Goal: Task Accomplishment & Management: Manage account settings

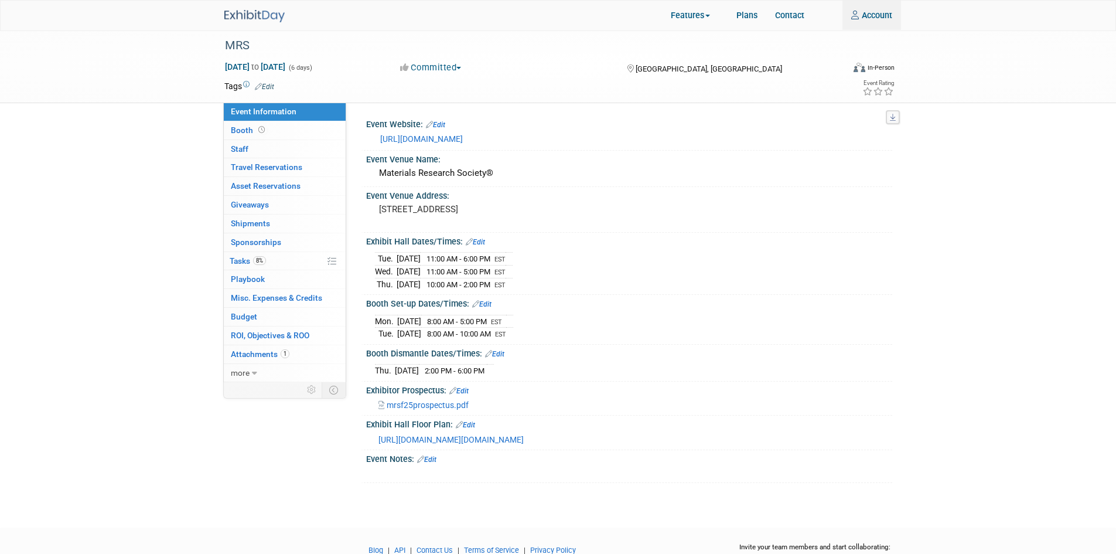
click at [255, 18] on img at bounding box center [254, 16] width 60 height 12
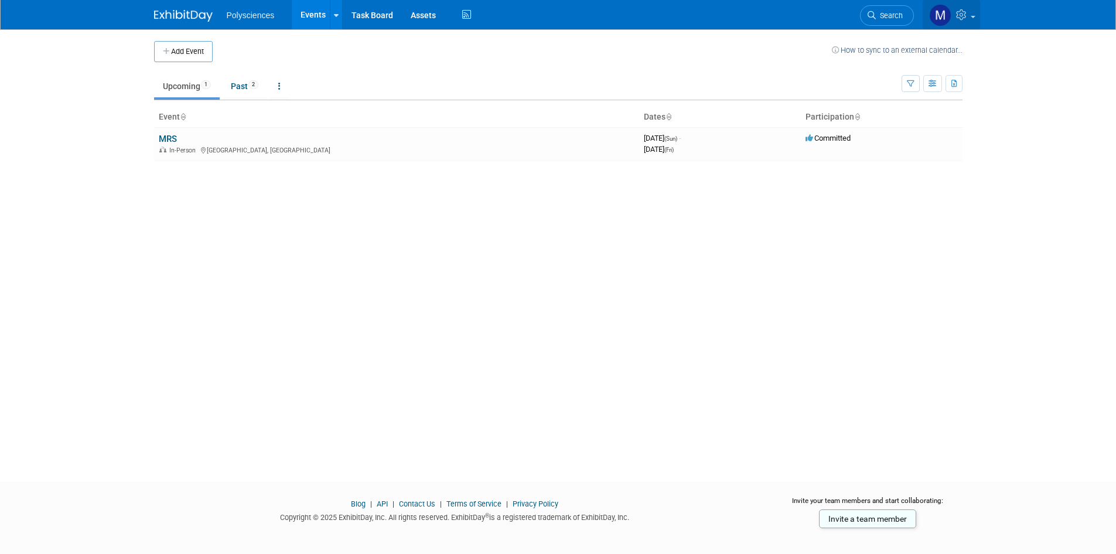
click at [971, 19] on link at bounding box center [951, 14] width 57 height 29
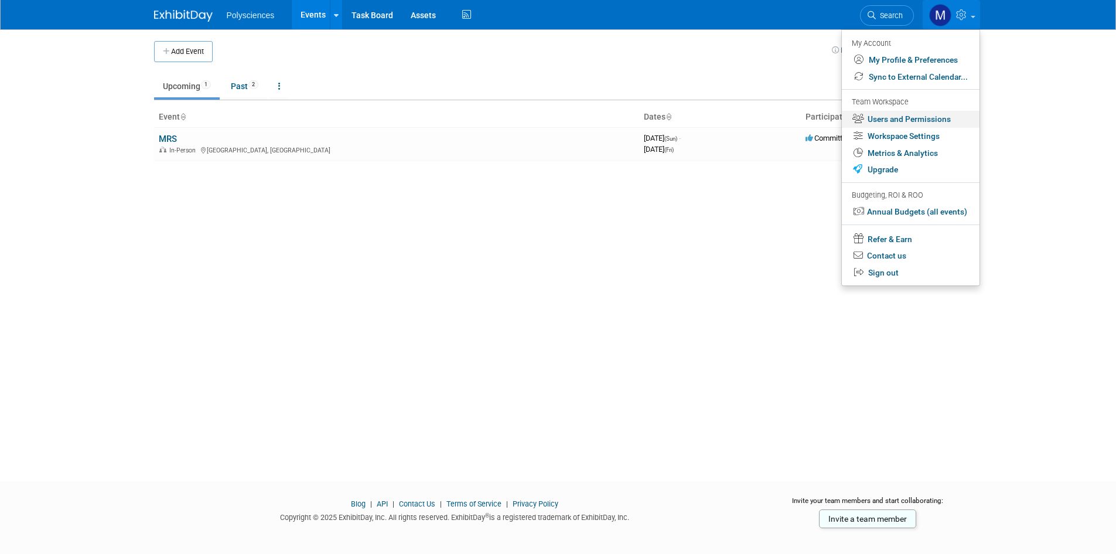
click at [939, 117] on link "Users and Permissions" at bounding box center [911, 119] width 138 height 17
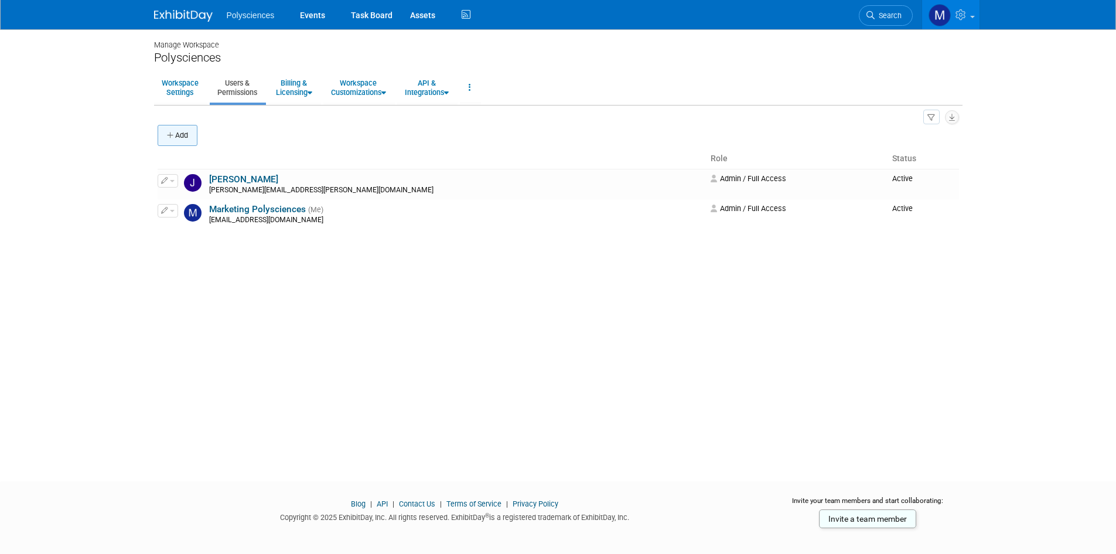
click at [195, 138] on button "Add" at bounding box center [178, 135] width 40 height 21
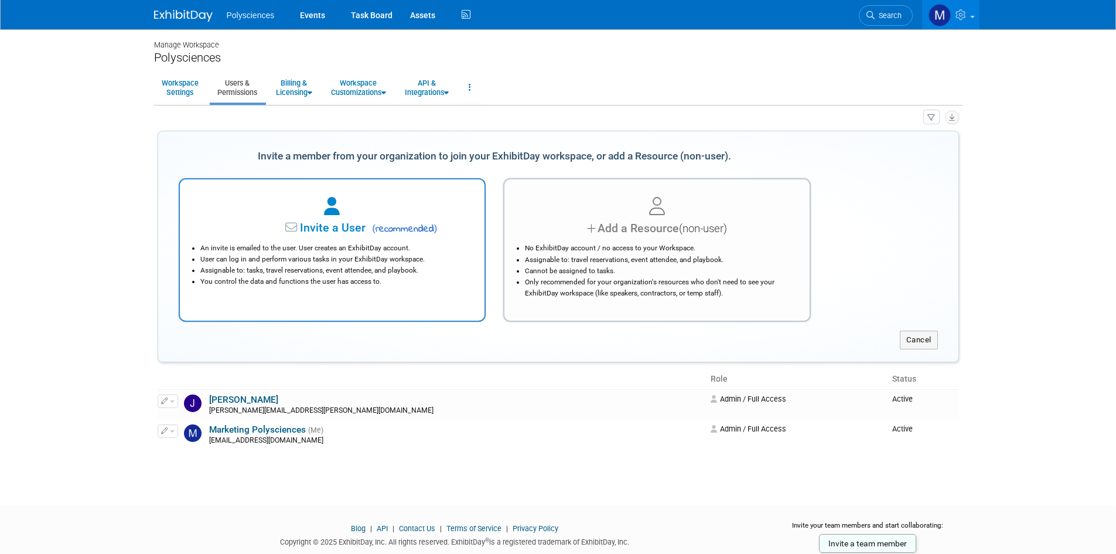
click at [343, 219] on div at bounding box center [333, 207] width 276 height 26
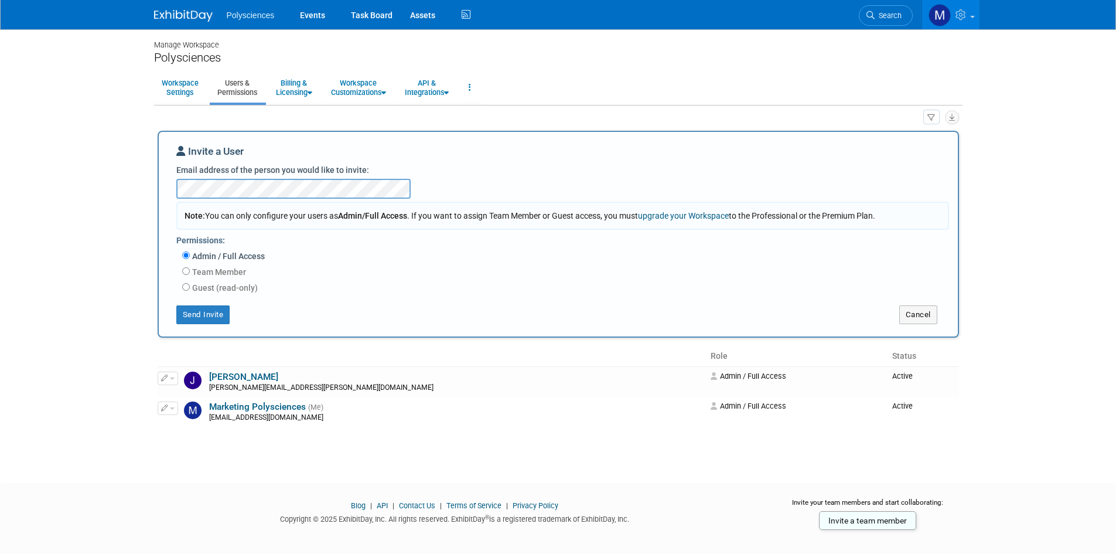
click at [466, 182] on div "Invite a User Email address of the person you would like to invite: Note: You c…" at bounding box center [558, 234] width 764 height 180
click at [235, 287] on label "Guest (read-only)" at bounding box center [224, 288] width 68 height 12
click at [190, 287] on input "Guest (read-only)" at bounding box center [186, 287] width 8 height 8
radio input "true"
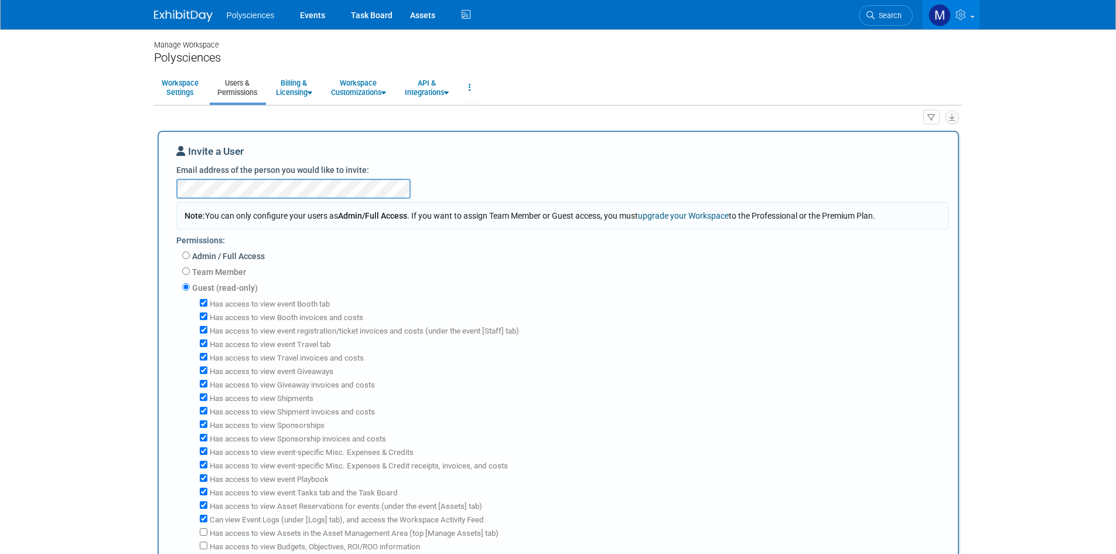
click at [233, 274] on label "Team Member" at bounding box center [218, 272] width 56 height 12
click at [190, 274] on input "Team Member" at bounding box center [186, 271] width 8 height 8
radio input "true"
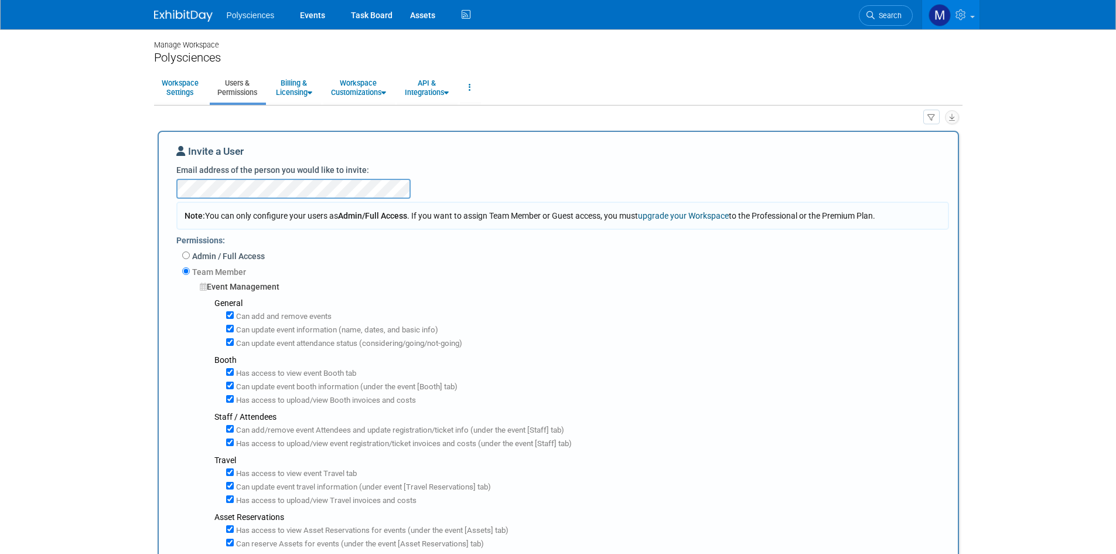
click at [240, 257] on label "Admin / Full Access" at bounding box center [227, 256] width 75 height 12
click at [190, 257] on input "Admin / Full Access" at bounding box center [186, 255] width 8 height 8
radio input "true"
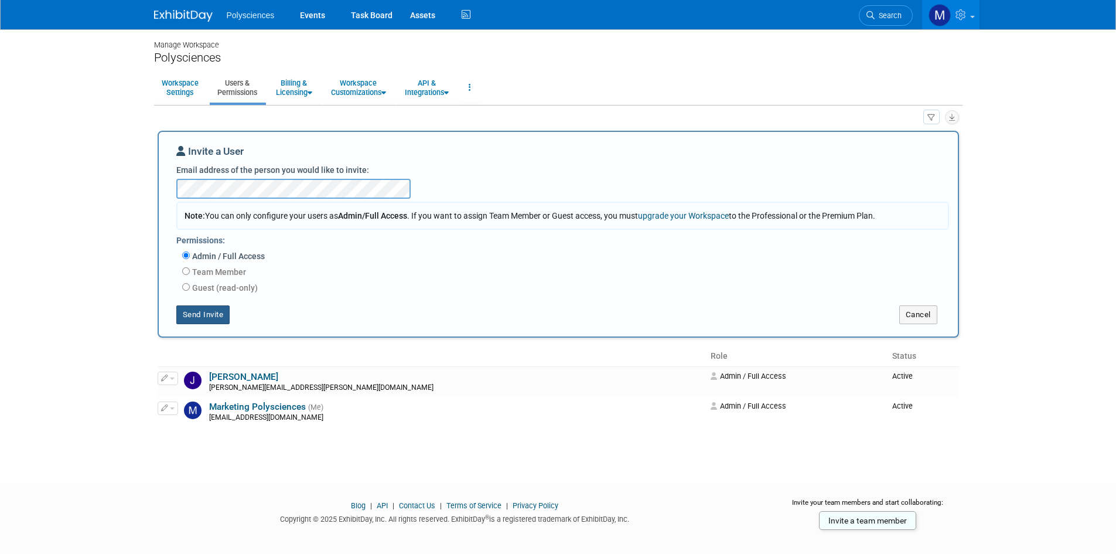
click at [216, 318] on button "Send Invite" at bounding box center [203, 314] width 54 height 19
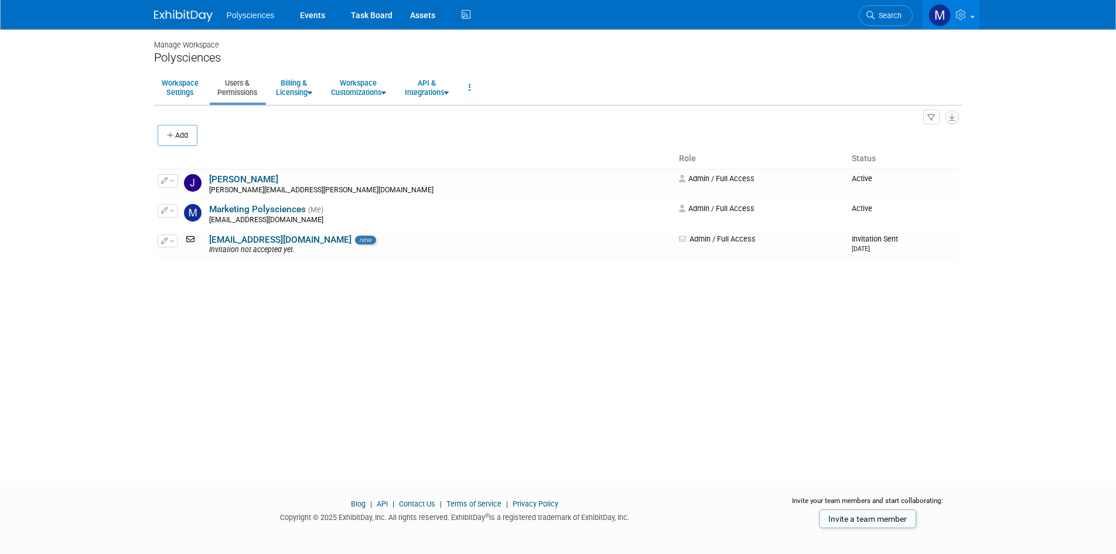
click at [694, 62] on div "Polysciences" at bounding box center [558, 57] width 809 height 15
